Goal: Transaction & Acquisition: Purchase product/service

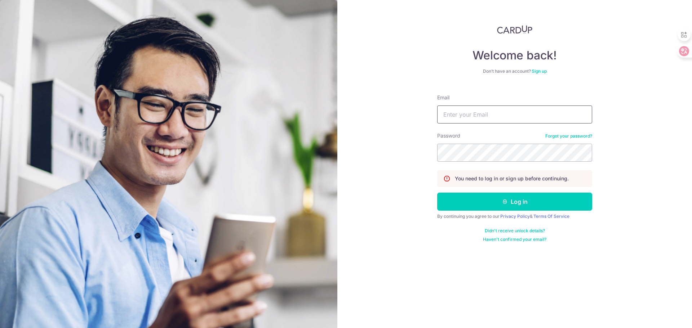
click at [460, 113] on input "Email" at bounding box center [514, 115] width 155 height 18
type input "linamin31@gmail.com"
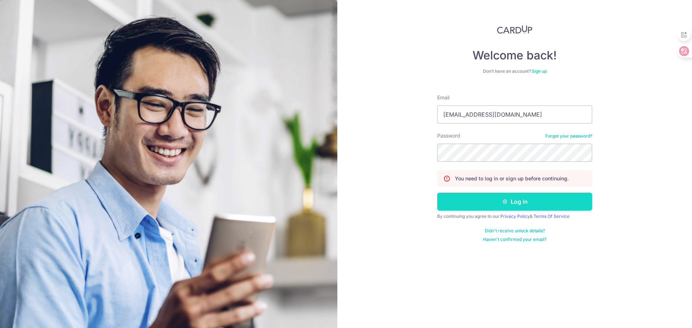
click at [524, 201] on button "Log in" at bounding box center [514, 202] width 155 height 18
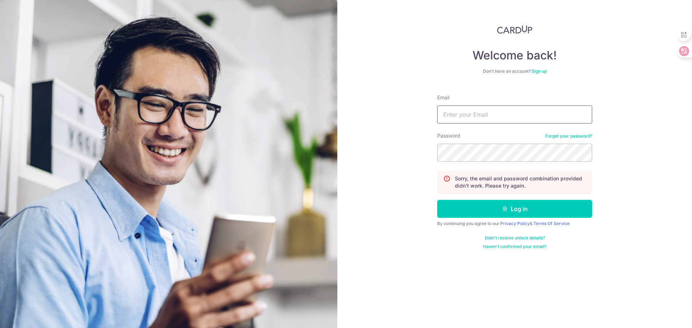
click at [483, 108] on input "Email" at bounding box center [514, 115] width 155 height 18
type input "[EMAIL_ADDRESS][DOMAIN_NAME]"
click at [437, 200] on button "Log in" at bounding box center [514, 209] width 155 height 18
click at [514, 115] on input "Email" at bounding box center [514, 115] width 155 height 18
paste input "[EMAIL_ADDRESS][DOMAIN_NAME]"
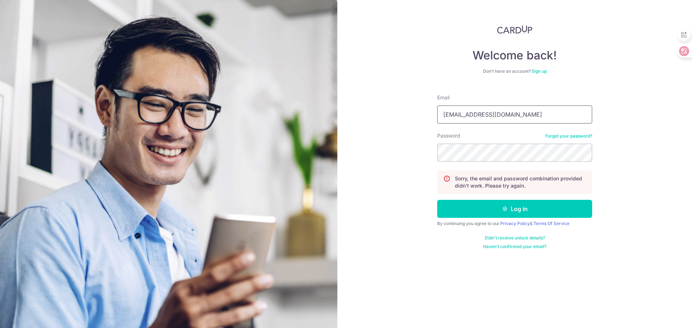
click at [521, 114] on input "[EMAIL_ADDRESS][DOMAIN_NAME]" at bounding box center [514, 115] width 155 height 18
click at [522, 112] on input "linamin31@gmail.coms" at bounding box center [514, 115] width 155 height 18
type input "[EMAIL_ADDRESS][DOMAIN_NAME]"
click at [338, 149] on div "Welcome back! Don’t have an account? Sign up Email linamin31@gmail.com Password…" at bounding box center [514, 164] width 354 height 328
click at [437, 200] on button "Log in" at bounding box center [514, 209] width 155 height 18
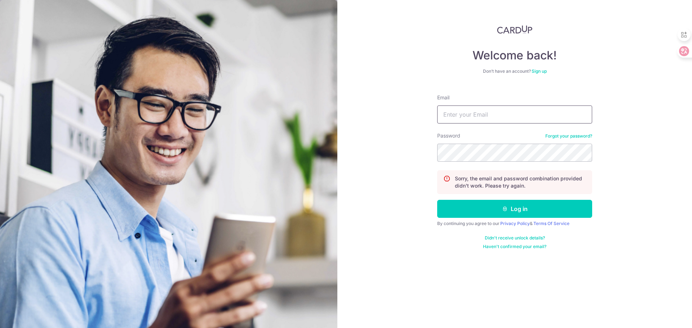
click at [518, 114] on input "Email" at bounding box center [514, 115] width 155 height 18
paste input "linamin31@gmail.com"
type input "linamin31@gmail.com"
click at [437, 200] on button "Log in" at bounding box center [514, 209] width 155 height 18
click at [565, 135] on link "Forgot your password?" at bounding box center [568, 136] width 47 height 6
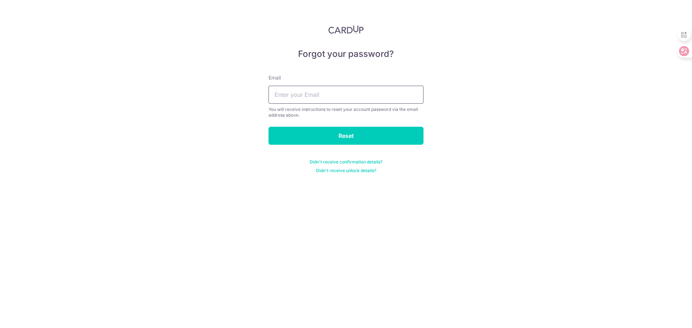
click at [363, 94] on input "text" at bounding box center [345, 95] width 155 height 18
paste input "[EMAIL_ADDRESS][DOMAIN_NAME]"
type input "[EMAIL_ADDRESS][DOMAIN_NAME]"
click at [357, 138] on input "Reset" at bounding box center [345, 136] width 155 height 18
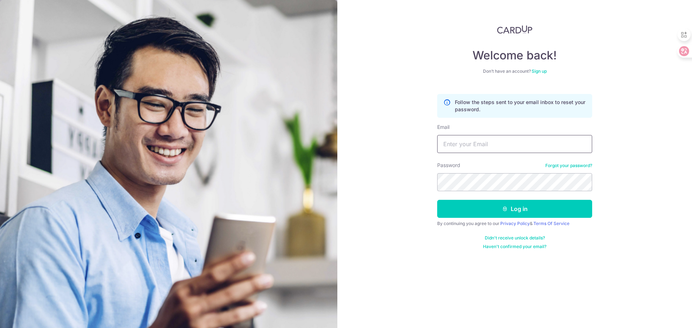
click at [484, 141] on input "Email" at bounding box center [514, 144] width 155 height 18
type input "[EMAIL_ADDRESS][DOMAIN_NAME]"
click at [437, 200] on button "Log in" at bounding box center [514, 209] width 155 height 18
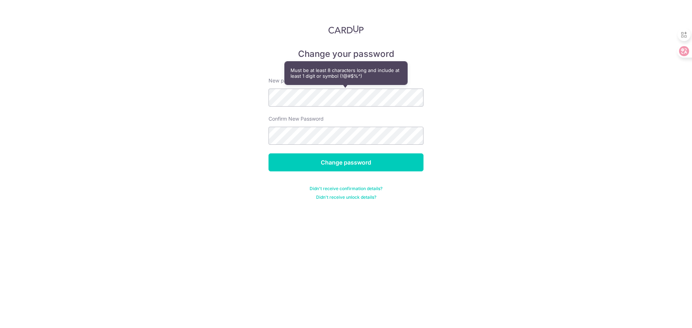
click at [207, 96] on div "Change your password New password Confirm New Password Change password Didn't r…" at bounding box center [346, 164] width 692 height 328
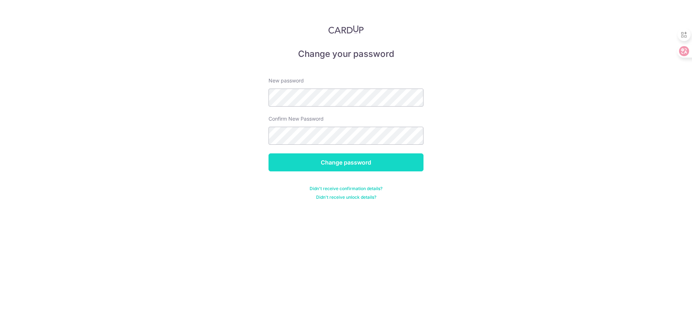
click at [356, 162] on input "Change password" at bounding box center [345, 162] width 155 height 18
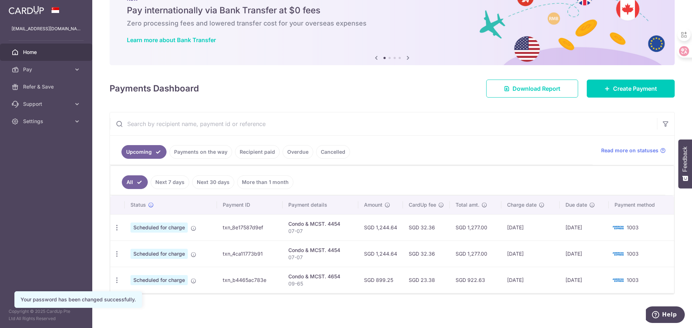
scroll to position [27, 0]
click at [342, 289] on td "Condo & MCST. 4654 09-65" at bounding box center [320, 280] width 76 height 26
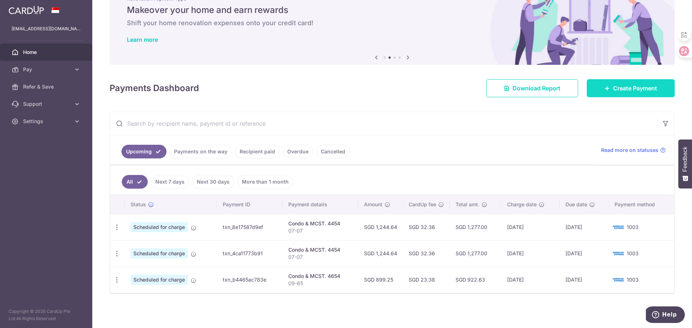
click at [632, 87] on span "Create Payment" at bounding box center [635, 88] width 44 height 9
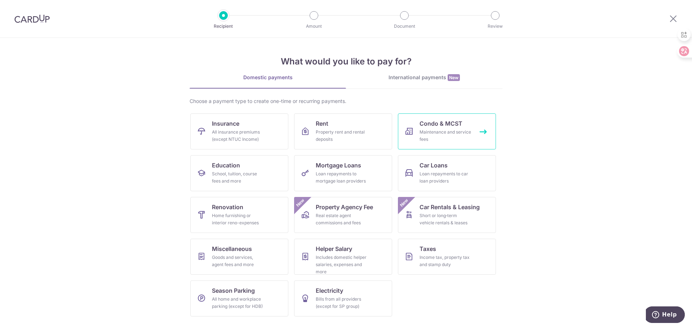
click at [452, 142] on div "Maintenance and service fees" at bounding box center [445, 136] width 52 height 14
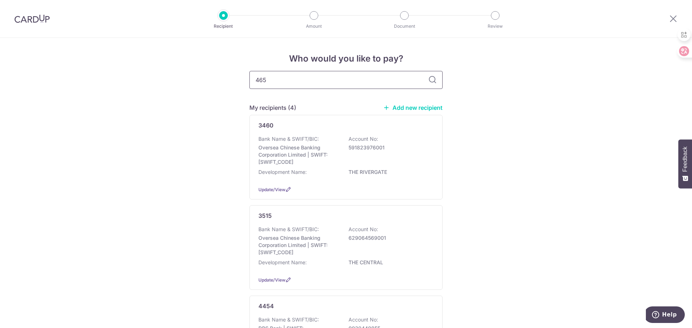
type input "4654"
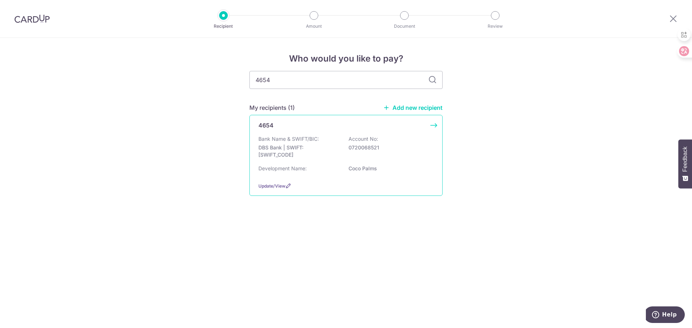
click at [398, 167] on p "Coco Palms" at bounding box center [388, 168] width 81 height 7
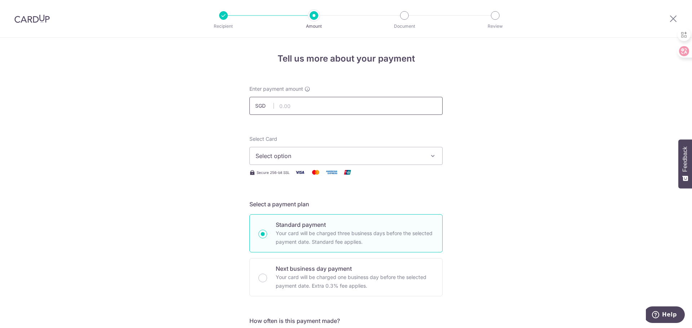
click at [378, 105] on input "text" at bounding box center [345, 106] width 193 height 18
type input "899.25"
click at [381, 150] on button "Select option" at bounding box center [345, 156] width 193 height 18
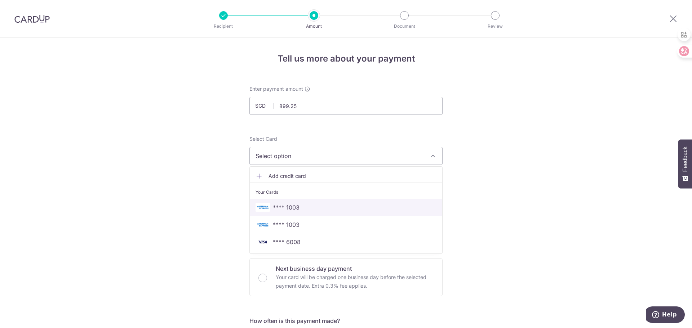
click at [335, 211] on span "**** 1003" at bounding box center [345, 207] width 181 height 9
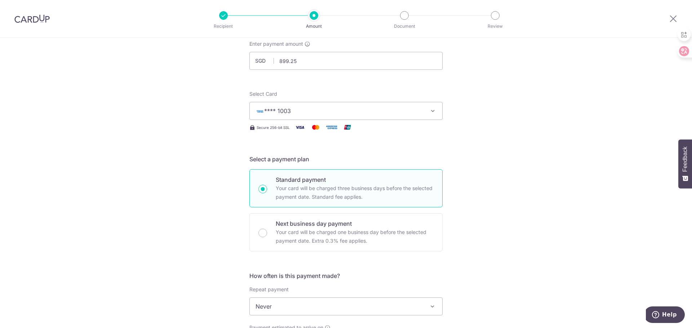
scroll to position [108, 0]
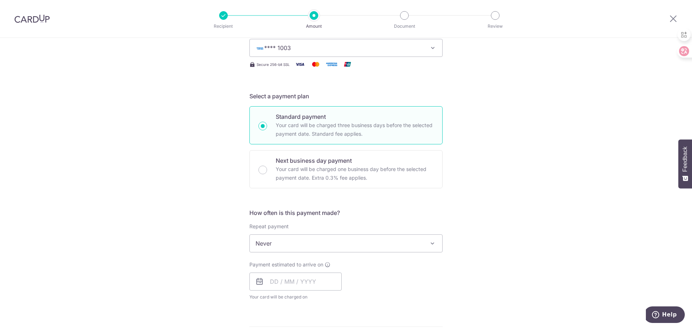
click at [316, 246] on span "Never" at bounding box center [346, 243] width 192 height 17
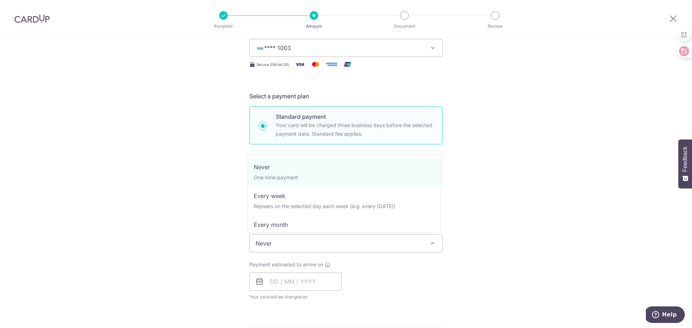
click at [516, 170] on div "Tell us more about your payment Enter payment amount SGD 899.25 899.25 Select C…" at bounding box center [346, 256] width 692 height 652
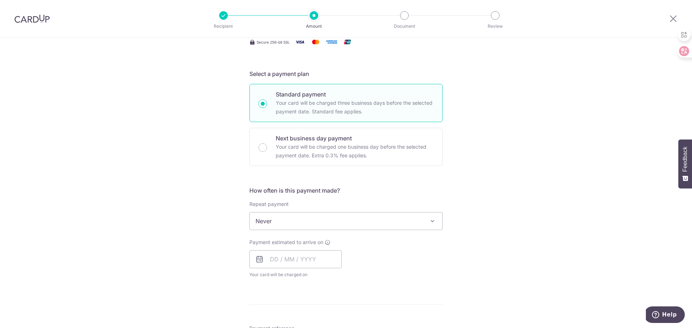
scroll to position [180, 0]
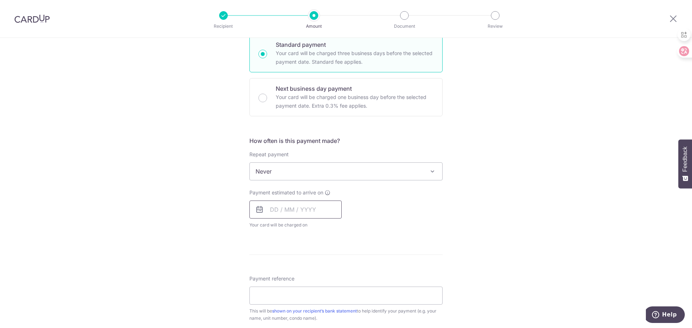
click at [269, 210] on input "text" at bounding box center [295, 210] width 92 height 18
click at [330, 230] on select "2025 2026 2027 2028 2029 2030 2031 2032 2033 2034 2035" at bounding box center [323, 229] width 19 height 6
click at [290, 229] on select "Jan Feb Mar Apr May Jun Jul Aug Sep Oct Nov Dec" at bounding box center [290, 229] width 19 height 6
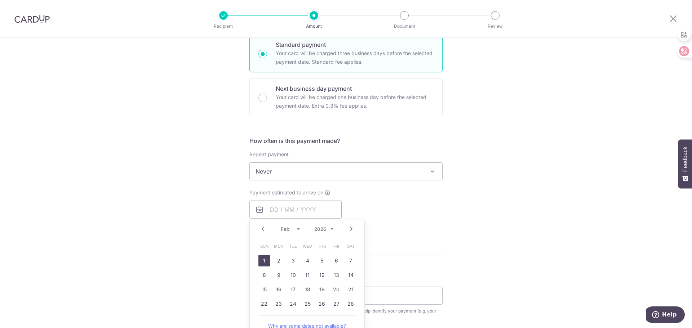
click at [263, 261] on link "1" at bounding box center [264, 261] width 12 height 12
type input "01/02/2026"
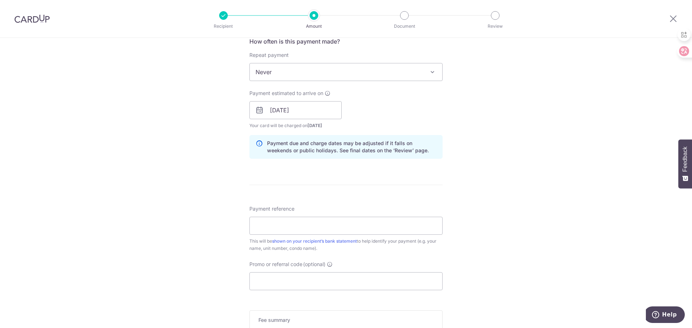
scroll to position [288, 0]
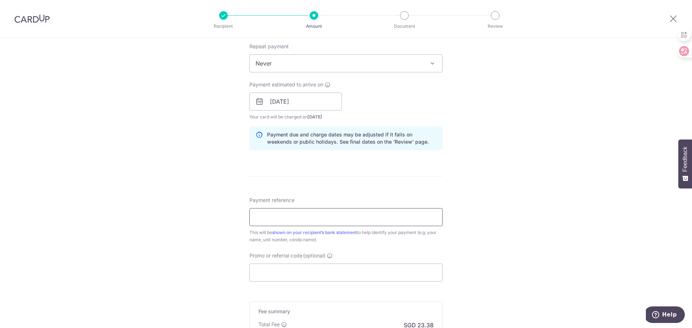
click at [280, 220] on input "Payment reference" at bounding box center [345, 217] width 193 height 18
type input "#09-65"
click at [497, 242] on div "Tell us more about your payment Enter payment amount SGD 899.25 899.25 Select C…" at bounding box center [346, 90] width 692 height 681
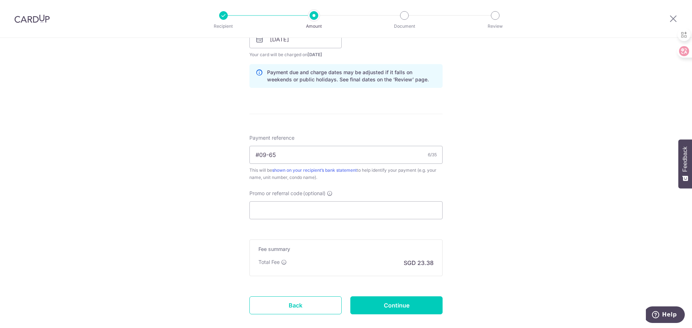
scroll to position [391, 0]
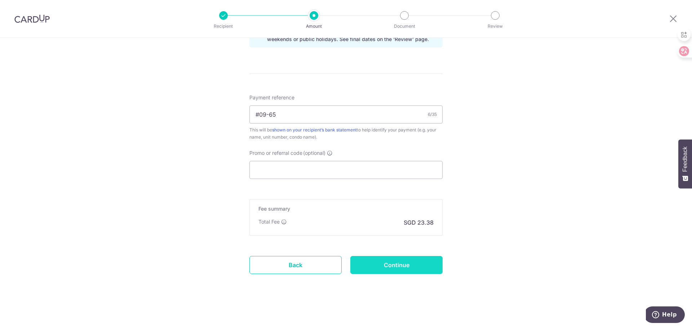
click at [411, 272] on input "Continue" at bounding box center [396, 265] width 92 height 18
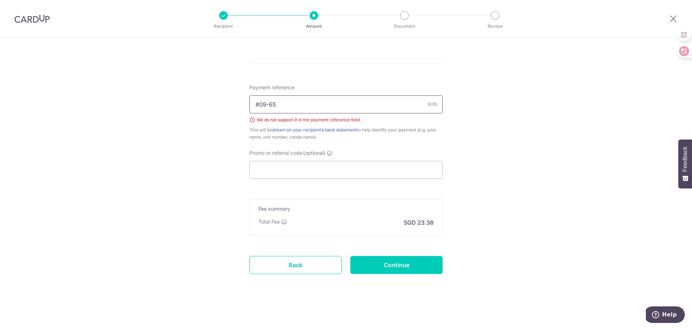
drag, startPoint x: 259, startPoint y: 103, endPoint x: 237, endPoint y: 105, distance: 22.1
type input "09-65"
click at [395, 267] on input "Continue" at bounding box center [396, 265] width 92 height 18
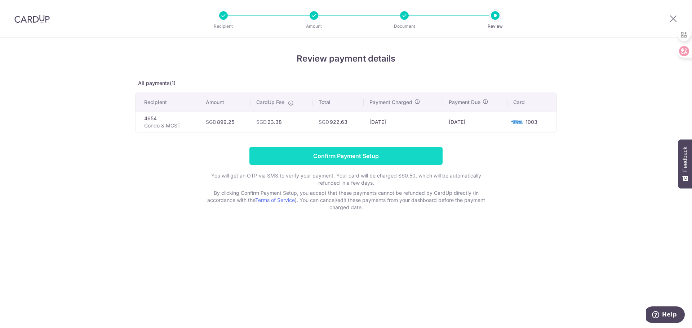
click at [377, 158] on input "Confirm Payment Setup" at bounding box center [345, 156] width 193 height 18
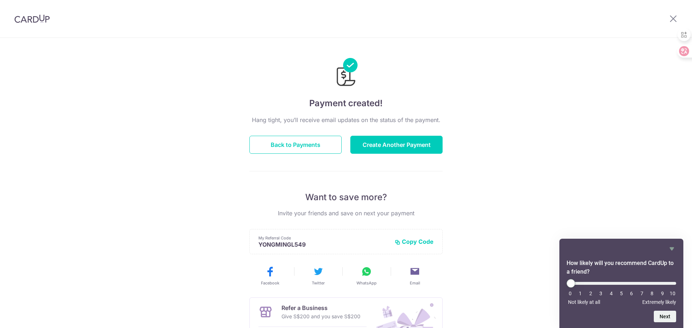
click at [477, 178] on div "Payment created! Hang tight, you’ll receive email updates on the status of the …" at bounding box center [346, 230] width 692 height 385
click at [305, 143] on button "Back to Payments" at bounding box center [295, 145] width 92 height 18
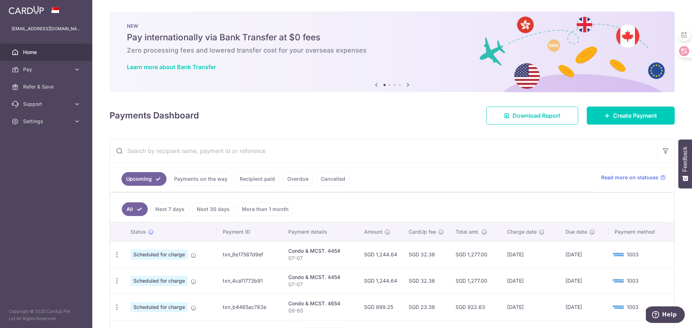
click at [15, 7] on img at bounding box center [26, 10] width 35 height 9
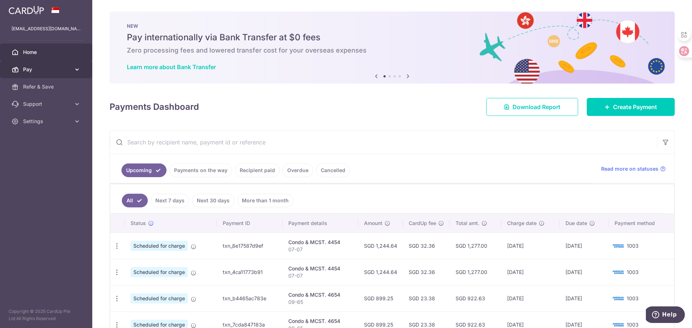
click at [48, 70] on span "Pay" at bounding box center [47, 69] width 48 height 7
click at [613, 107] on span "Create Payment" at bounding box center [635, 107] width 44 height 9
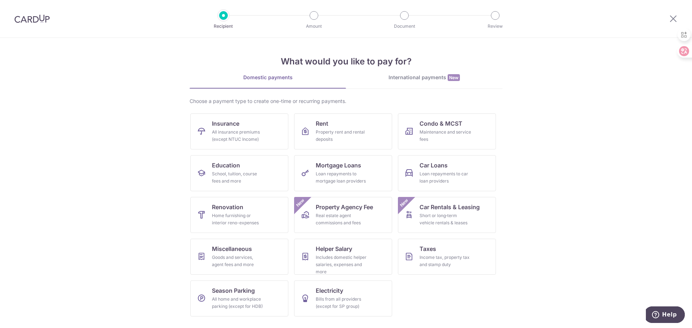
click at [441, 77] on div "International payments New" at bounding box center [424, 78] width 156 height 8
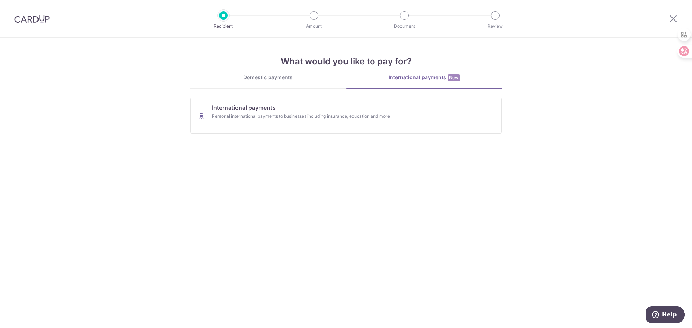
click at [289, 83] on link "Domestic payments" at bounding box center [267, 81] width 156 height 14
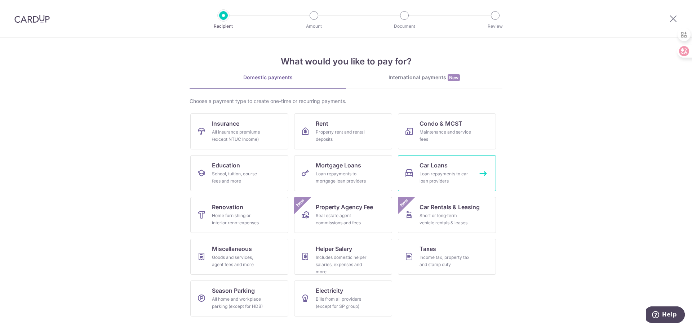
click at [479, 175] on link "Car Loans Loan repayments to car loan providers" at bounding box center [447, 173] width 98 height 36
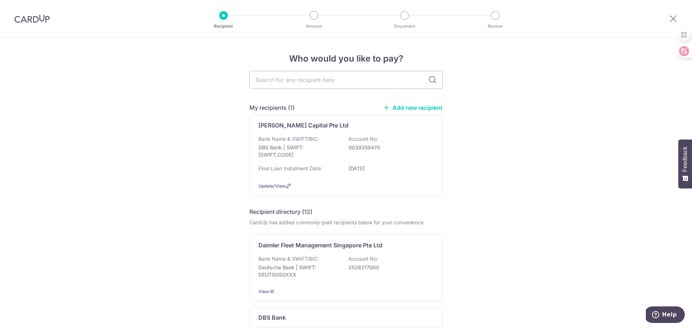
click at [314, 170] on p "Final Loan Instalment Date:" at bounding box center [290, 168] width 64 height 7
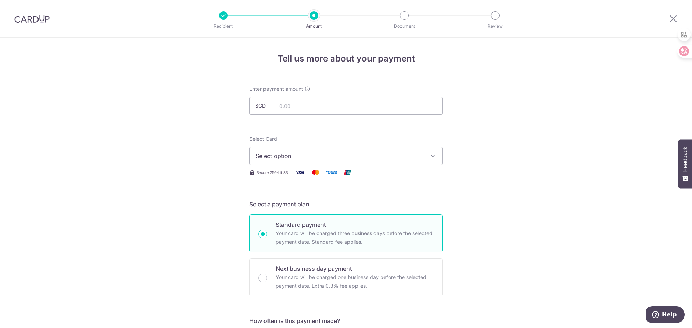
click at [348, 151] on button "Select option" at bounding box center [345, 156] width 193 height 18
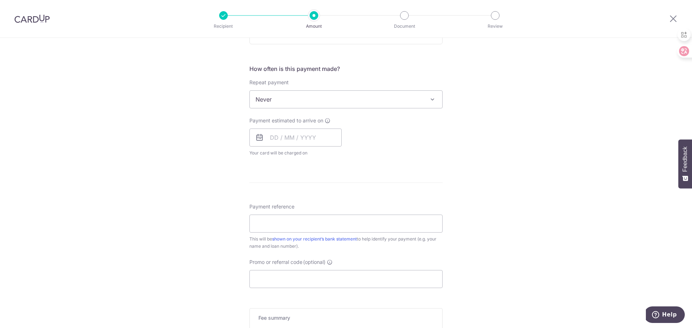
scroll to position [72, 0]
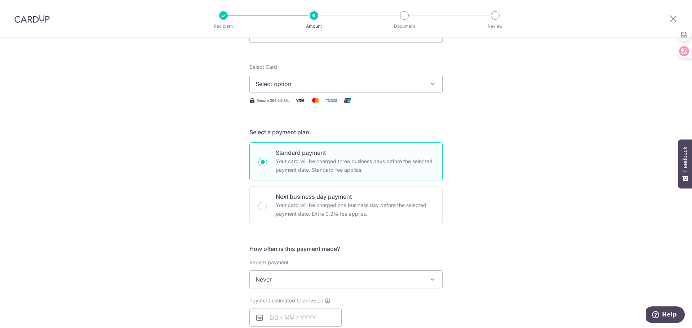
click at [366, 89] on button "Select option" at bounding box center [345, 84] width 193 height 18
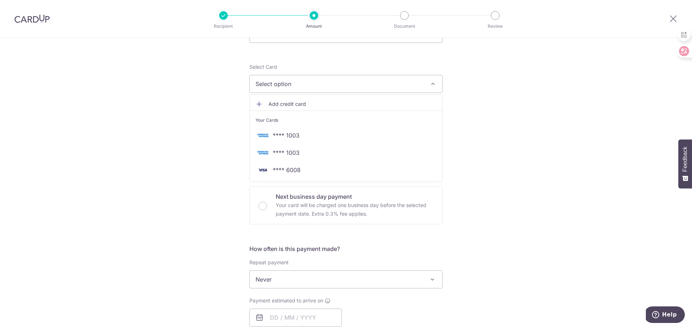
click at [292, 100] on span "Add credit card" at bounding box center [352, 103] width 168 height 7
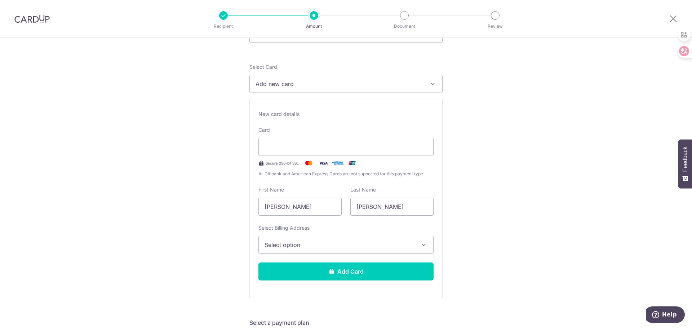
drag, startPoint x: 299, startPoint y: 210, endPoint x: 237, endPoint y: 209, distance: 62.3
type input "Kent"
click at [303, 245] on span "Select option" at bounding box center [339, 245] width 150 height 9
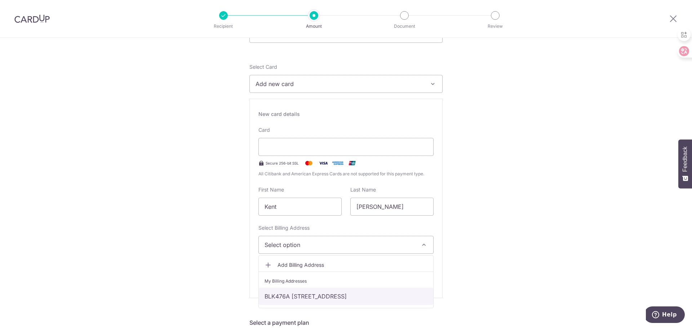
click at [313, 295] on link "BLK476A PASIR RIS DRIVE 6 #05-600, Singapore, Singapore-511476" at bounding box center [346, 296] width 174 height 17
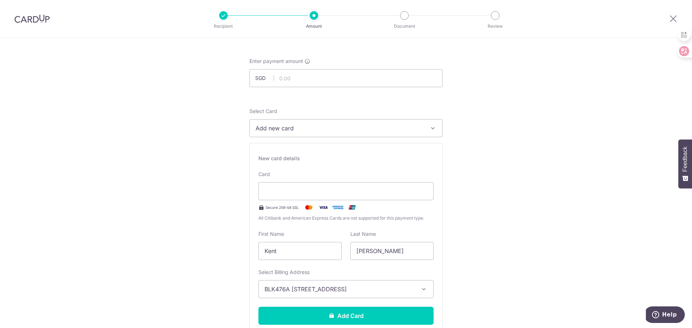
scroll to position [0, 0]
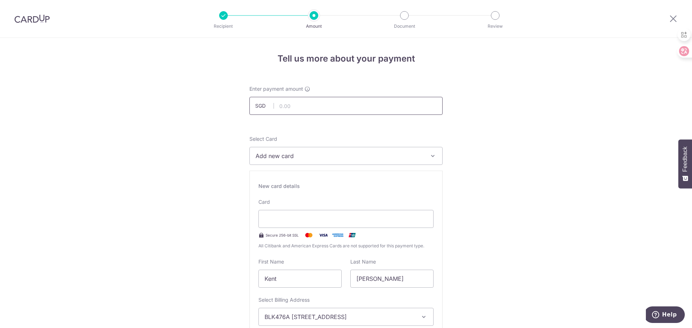
click at [325, 106] on input "text" at bounding box center [345, 106] width 193 height 18
click at [307, 107] on input "text" at bounding box center [345, 106] width 193 height 18
type input "2,005.00"
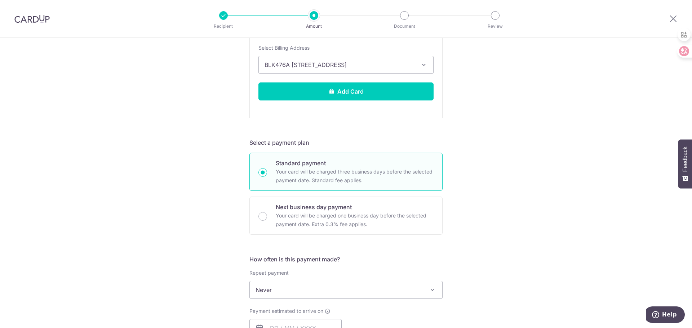
scroll to position [396, 0]
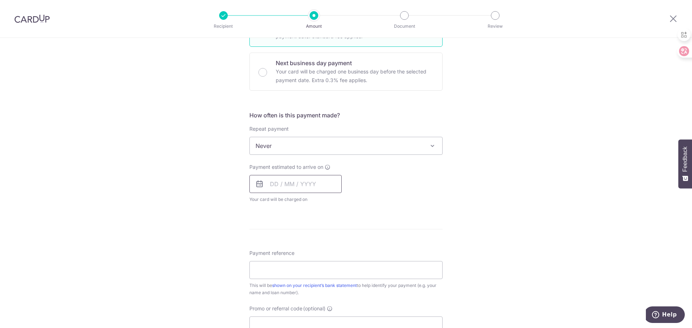
click at [274, 184] on input "text" at bounding box center [295, 184] width 92 height 18
click at [501, 249] on div "Tell us more about your payment Enter payment amount SGD 2,005.00 2005.00 Selec…" at bounding box center [346, 63] width 692 height 842
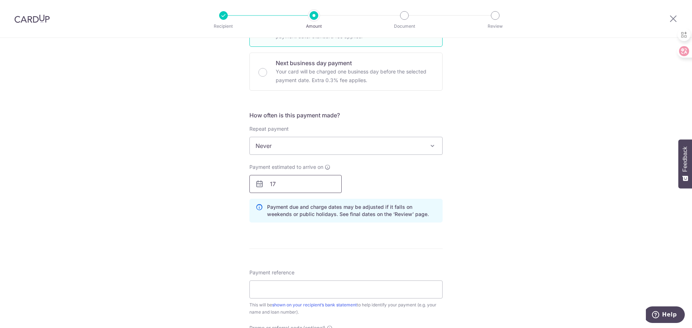
click at [289, 184] on input "17" at bounding box center [295, 184] width 92 height 18
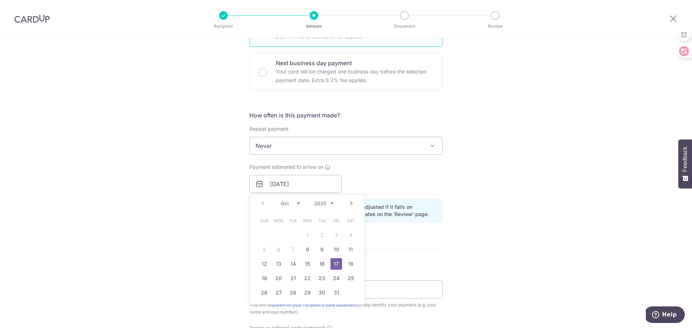
click at [507, 183] on div "Tell us more about your payment Enter payment amount SGD 2,005.00 2005.00 Selec…" at bounding box center [346, 73] width 692 height 862
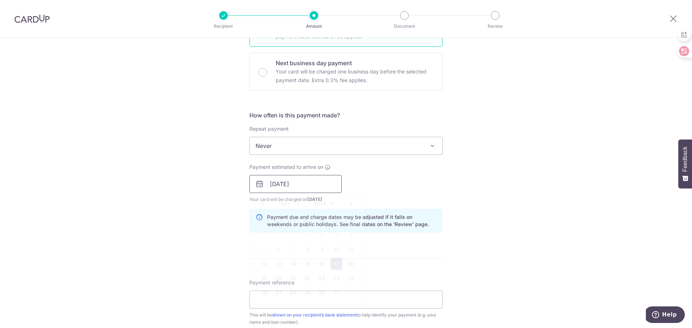
click at [272, 182] on input "17/10/2025" at bounding box center [295, 184] width 92 height 18
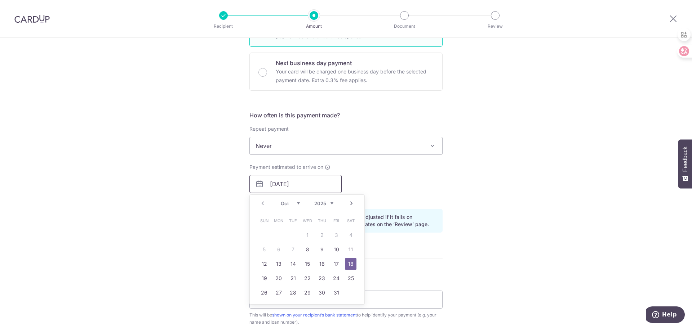
type input "18/10/2025"
click at [537, 207] on div "Tell us more about your payment Enter payment amount SGD 2,005.00 2005.00 Selec…" at bounding box center [346, 78] width 692 height 872
click at [490, 221] on div "Tell us more about your payment Enter payment amount SGD 2,005.00 2005.00 Selec…" at bounding box center [346, 78] width 692 height 872
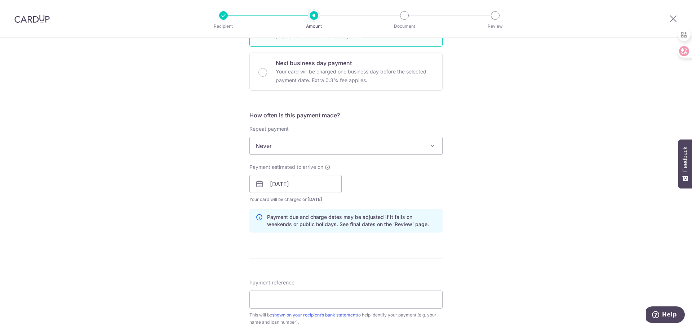
click at [495, 283] on div "Tell us more about your payment Enter payment amount SGD 2,005.00 2005.00 Selec…" at bounding box center [346, 78] width 692 height 872
click at [519, 236] on div "Tell us more about your payment Enter payment amount SGD 2,005.00 2005.00 Selec…" at bounding box center [346, 78] width 692 height 872
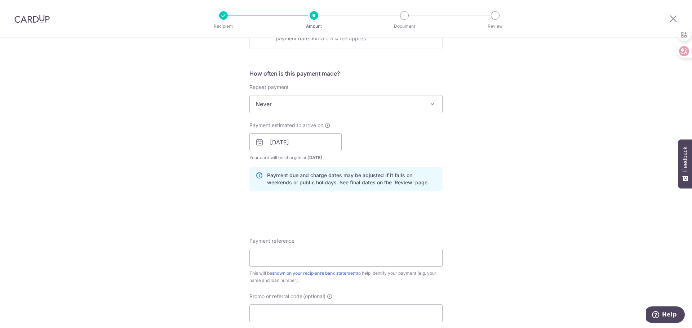
scroll to position [504, 0]
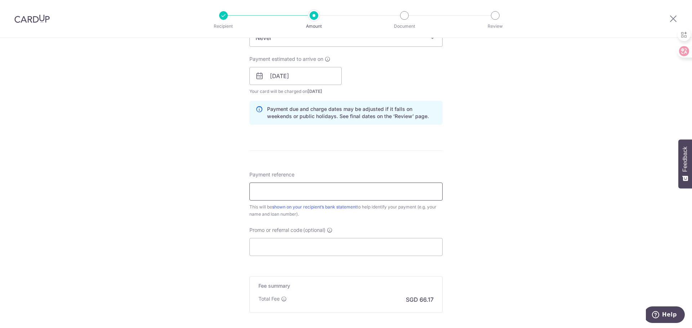
click at [328, 189] on input "Payment reference" at bounding box center [345, 192] width 193 height 18
type input "SNU6382G"
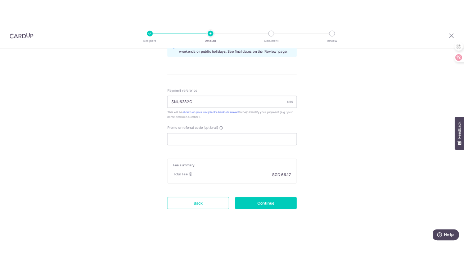
scroll to position [581, 0]
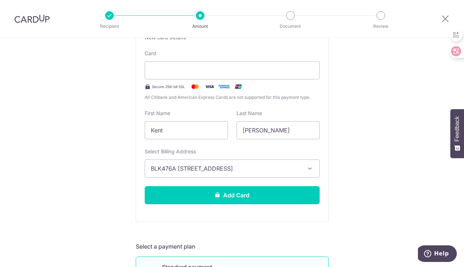
scroll to position [0, 0]
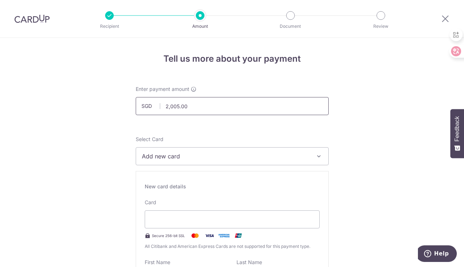
drag, startPoint x: 220, startPoint y: 104, endPoint x: 215, endPoint y: 113, distance: 10.6
click at [219, 108] on div "Enter payment amount SGD 2,005.00 2005.00" at bounding box center [232, 100] width 193 height 30
drag, startPoint x: 213, startPoint y: 109, endPoint x: 139, endPoint y: 113, distance: 73.9
click at [139, 113] on input "2,005.00" at bounding box center [232, 106] width 193 height 18
type input "5,000.00"
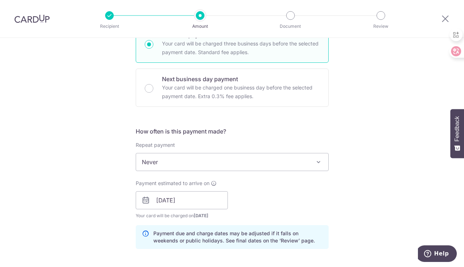
scroll to position [643, 0]
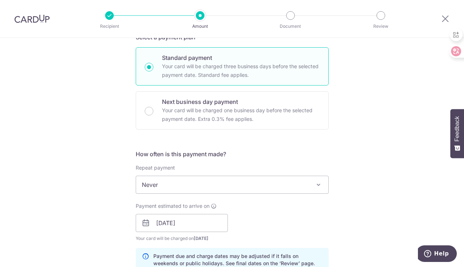
scroll to position [355, 0]
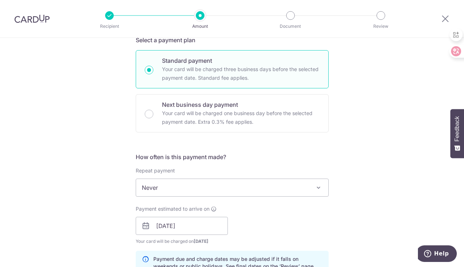
click at [378, 132] on div "Tell us more about your payment Enter payment amount SGD 5,000.00 5000.00 Selec…" at bounding box center [232, 119] width 464 height 872
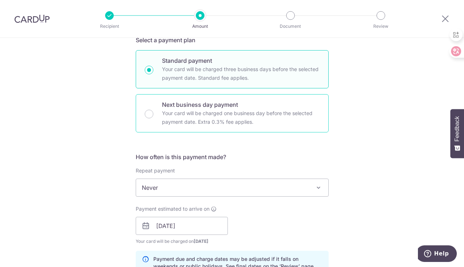
scroll to position [211, 0]
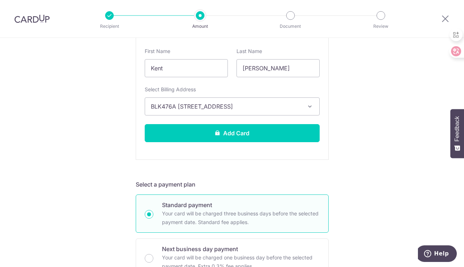
click at [211, 209] on p "Standard payment" at bounding box center [241, 204] width 158 height 9
click at [153, 210] on input "Standard payment Your card will be charged three business days before the selec…" at bounding box center [149, 214] width 9 height 9
radio input "true"
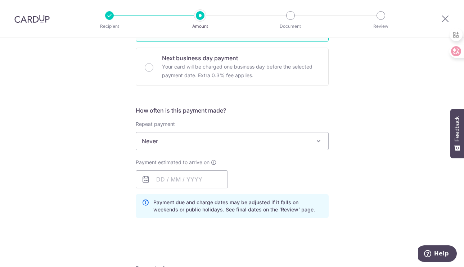
scroll to position [82, 0]
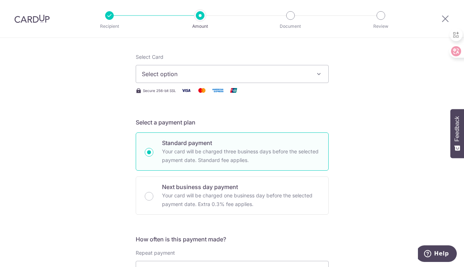
click at [222, 158] on p "Your card will be charged three business days before the selected payment date.…" at bounding box center [241, 155] width 158 height 17
click at [153, 156] on input "Standard payment Your card will be charged three business days before the selec…" at bounding box center [149, 152] width 9 height 9
radio input "true"
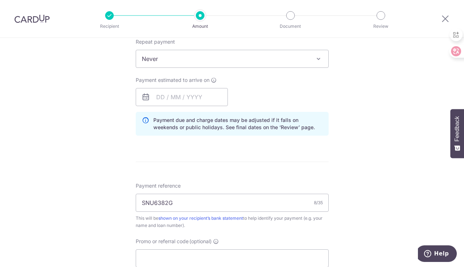
scroll to position [396, 0]
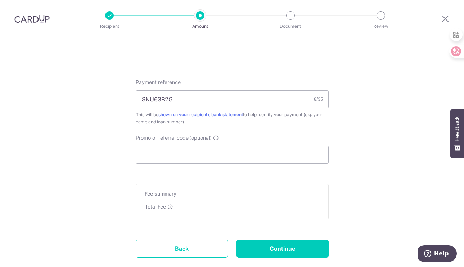
click at [184, 208] on div "Total Fee" at bounding box center [232, 206] width 175 height 7
click at [223, 101] on input "SNU6382G" at bounding box center [232, 99] width 193 height 18
click at [200, 151] on input "Promo or referral code (optional)" at bounding box center [232, 155] width 193 height 18
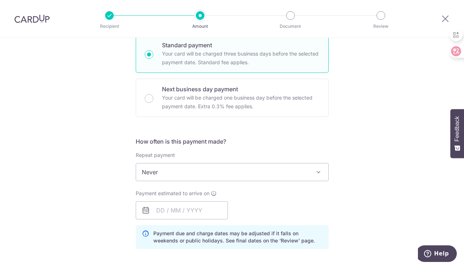
scroll to position [180, 0]
click at [161, 215] on input "text" at bounding box center [182, 210] width 92 height 18
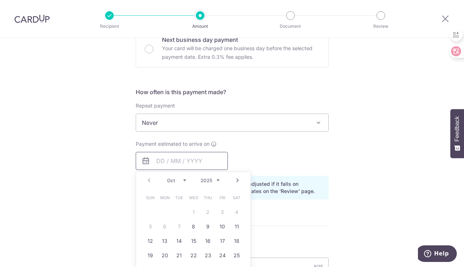
scroll to position [288, 0]
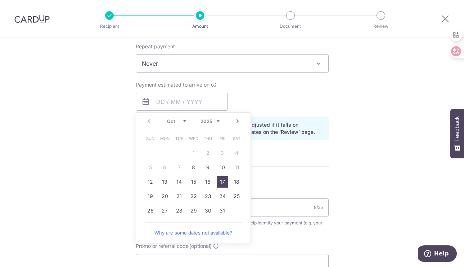
click at [217, 180] on link "17" at bounding box center [223, 182] width 12 height 12
type input "17/10/2025"
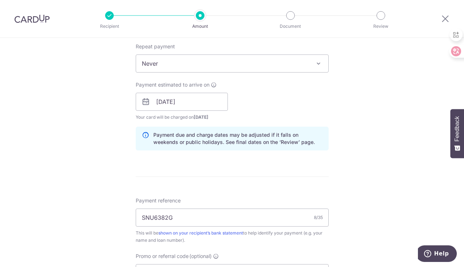
click at [374, 184] on div "Tell us more about your payment Enter payment amount SGD 5,000.00 5000.00 Selec…" at bounding box center [232, 90] width 464 height 681
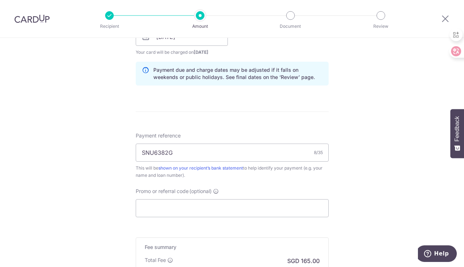
scroll to position [396, 0]
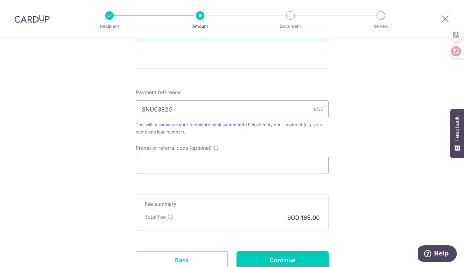
click at [196, 217] on div "Total Fee SGD 165.00" at bounding box center [232, 217] width 175 height 9
